Goal: Task Accomplishment & Management: Manage account settings

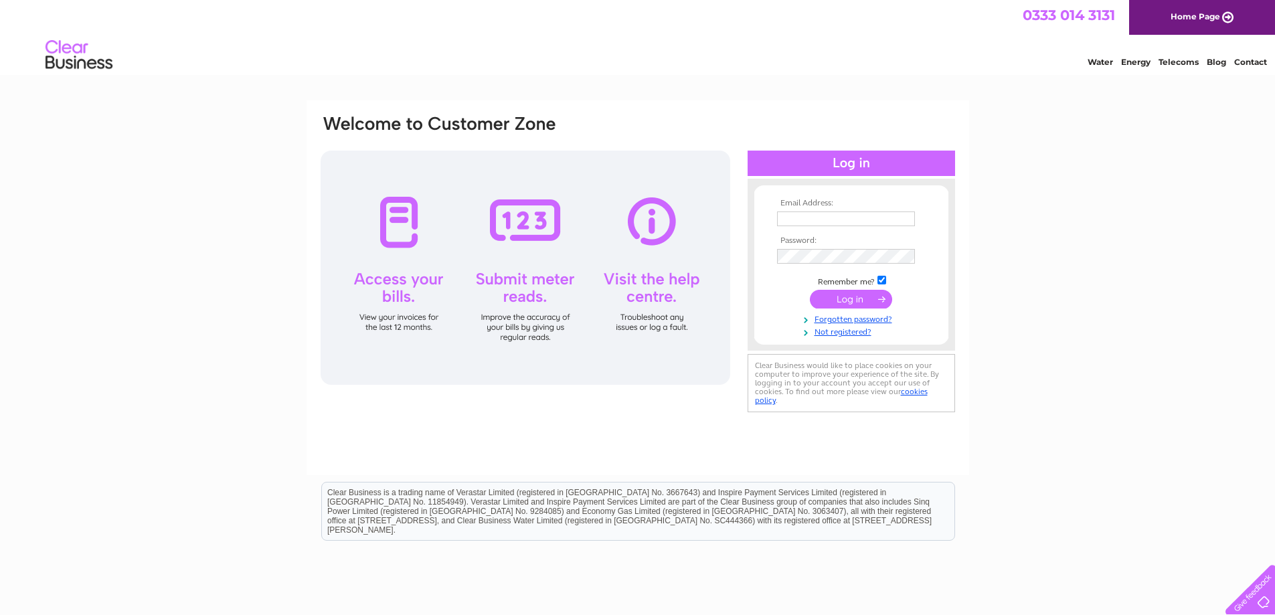
type input "nicola.martin@cbre.com"
click at [866, 299] on input "submit" at bounding box center [851, 299] width 82 height 19
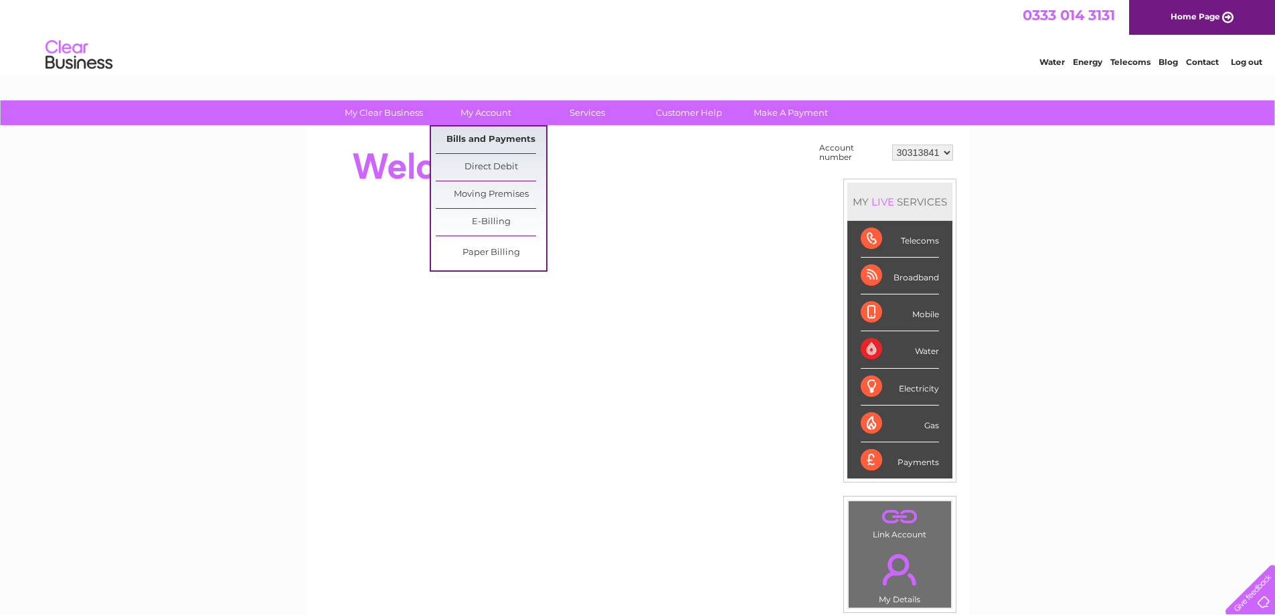
click at [485, 144] on link "Bills and Payments" at bounding box center [491, 140] width 110 height 27
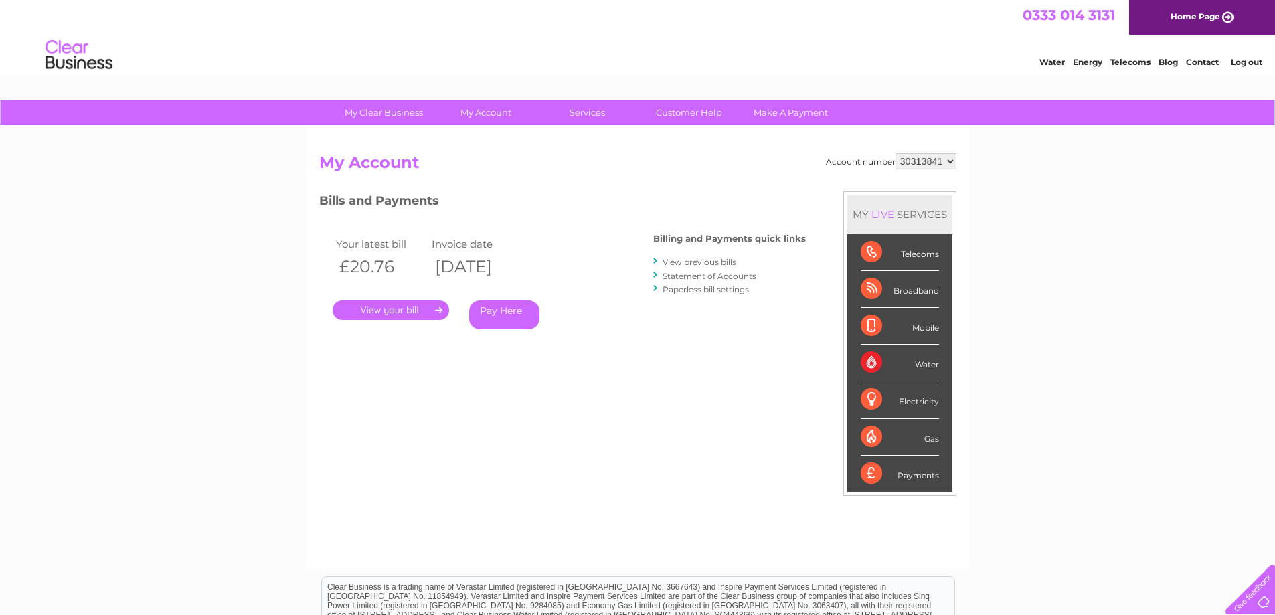
click at [724, 264] on link "View previous bills" at bounding box center [700, 262] width 74 height 10
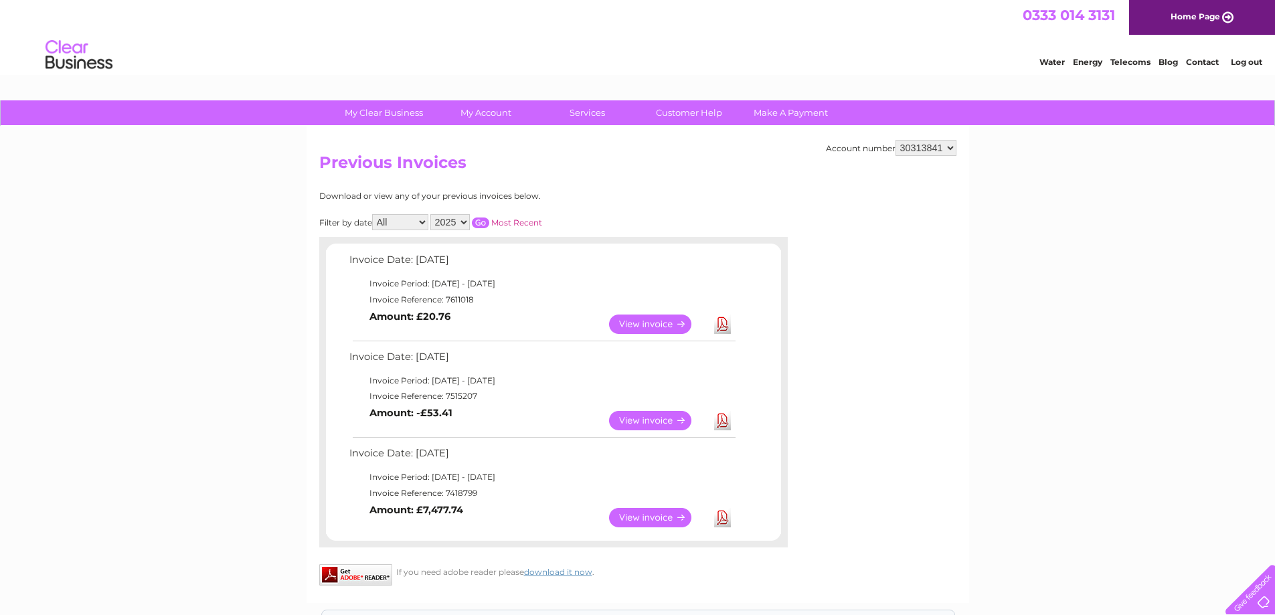
click at [628, 319] on link "View" at bounding box center [658, 324] width 98 height 19
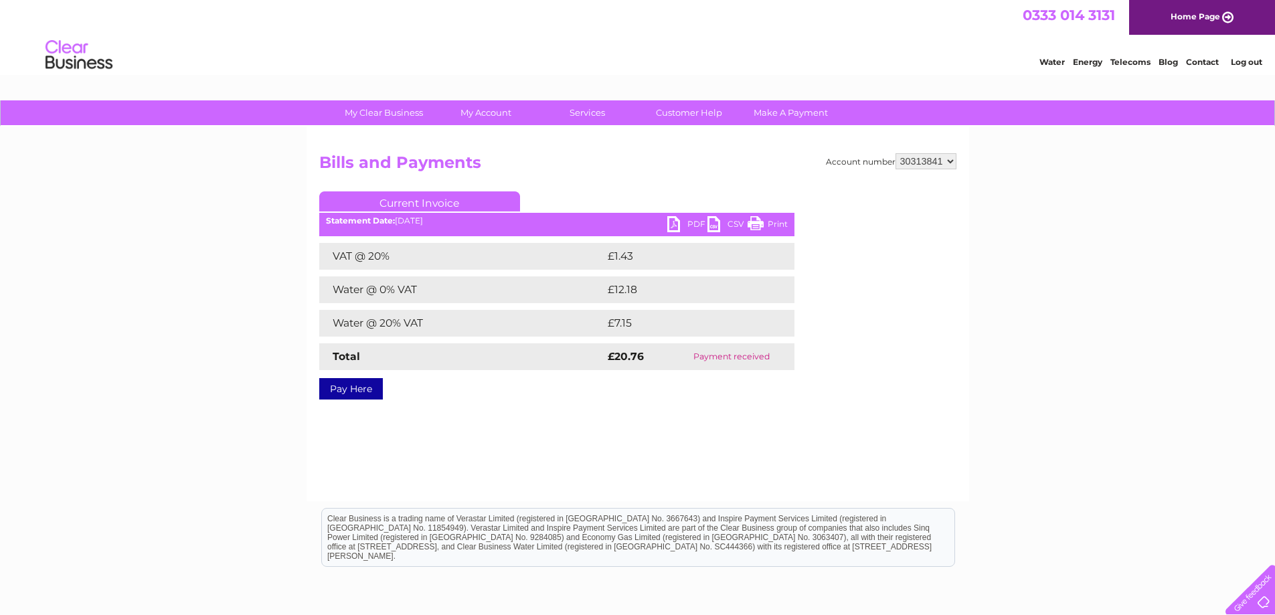
click at [691, 225] on link "PDF" at bounding box center [687, 225] width 40 height 19
